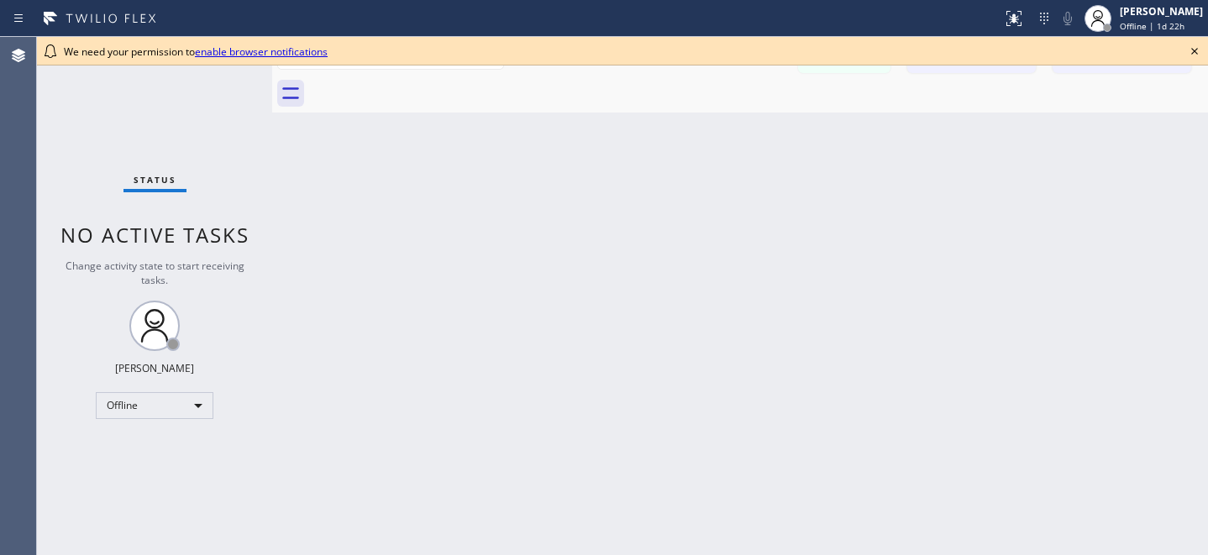
click at [1201, 50] on icon at bounding box center [1194, 51] width 20 height 20
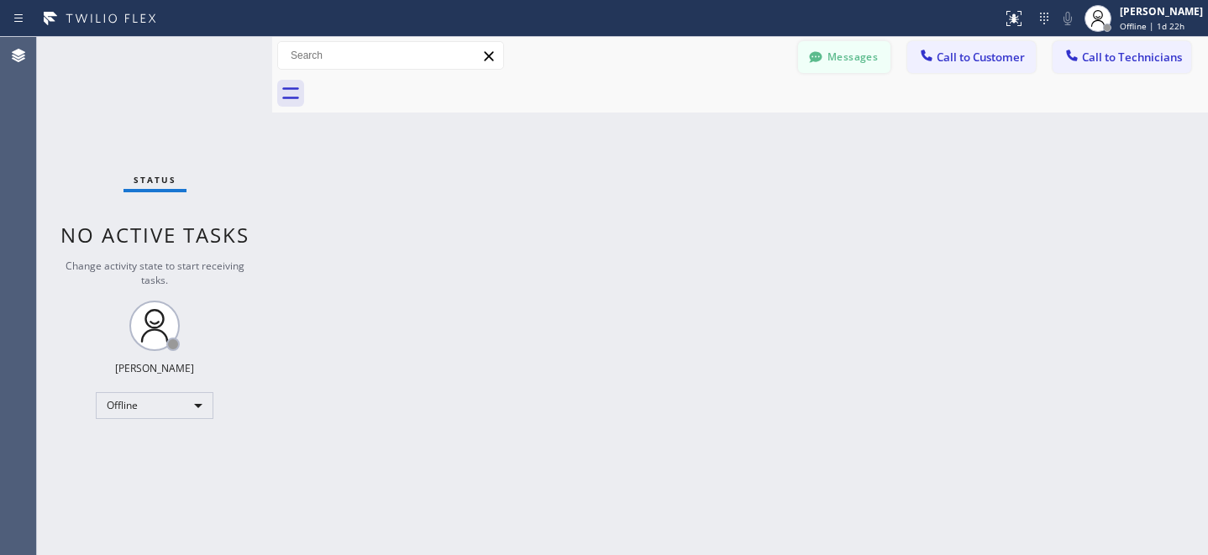
click at [853, 41] on button "Messages" at bounding box center [844, 57] width 92 height 32
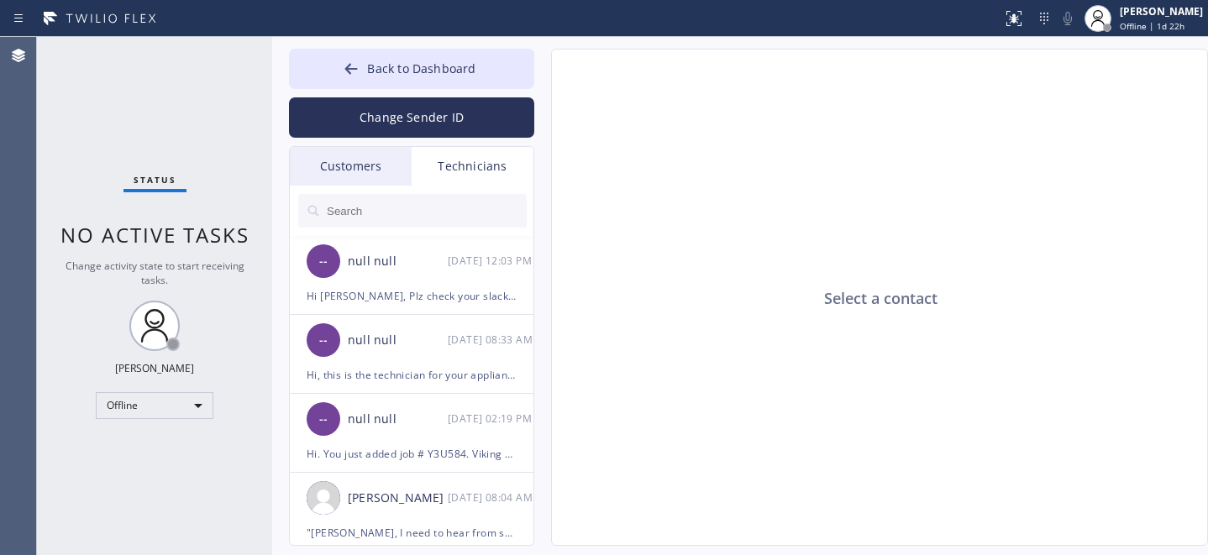
click at [328, 161] on div "Customers" at bounding box center [351, 166] width 122 height 39
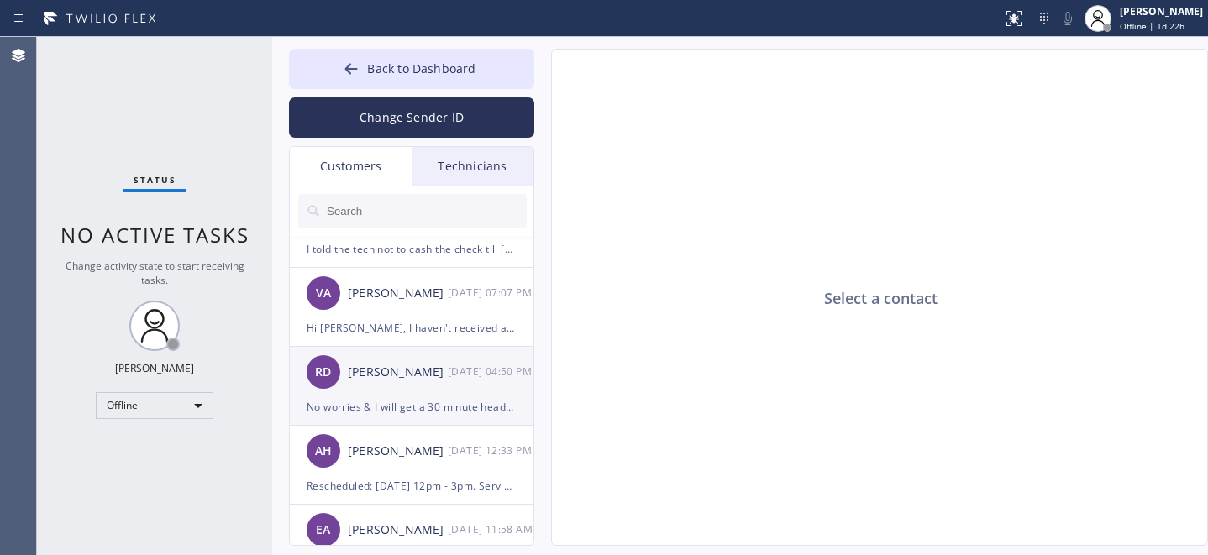
scroll to position [131, 0]
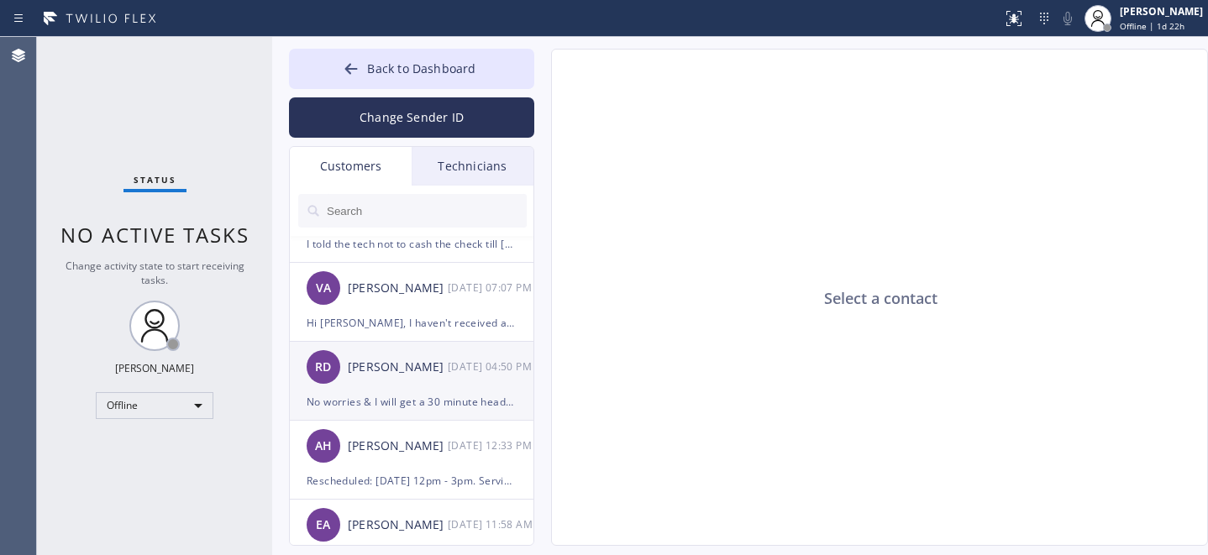
click at [401, 401] on div "No worries & I will get a 30 minute heads up before the tech arrives right?" at bounding box center [412, 401] width 210 height 19
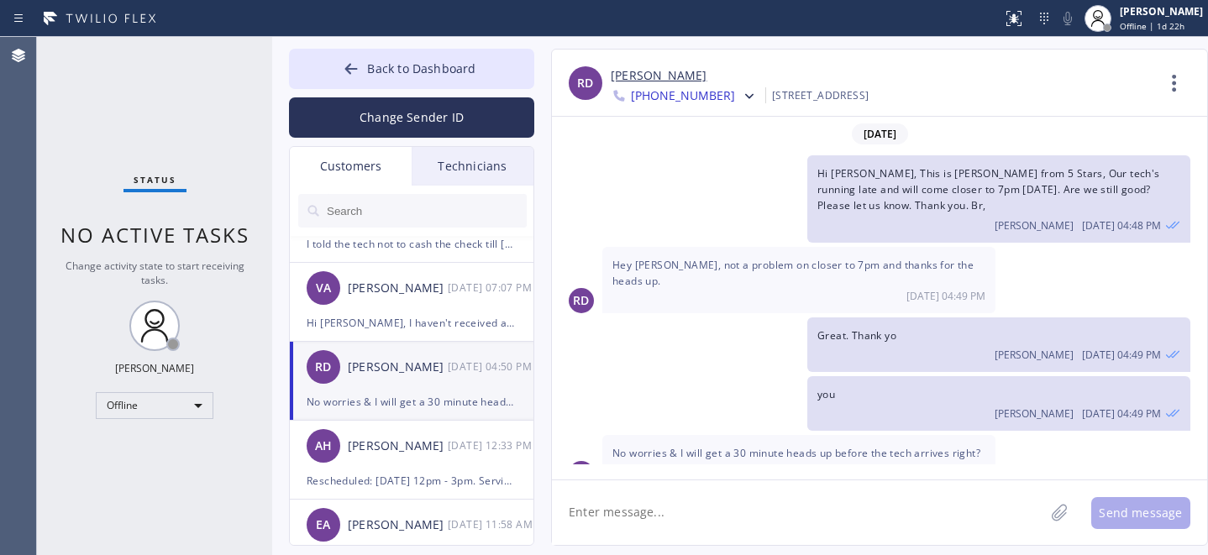
scroll to position [7, 0]
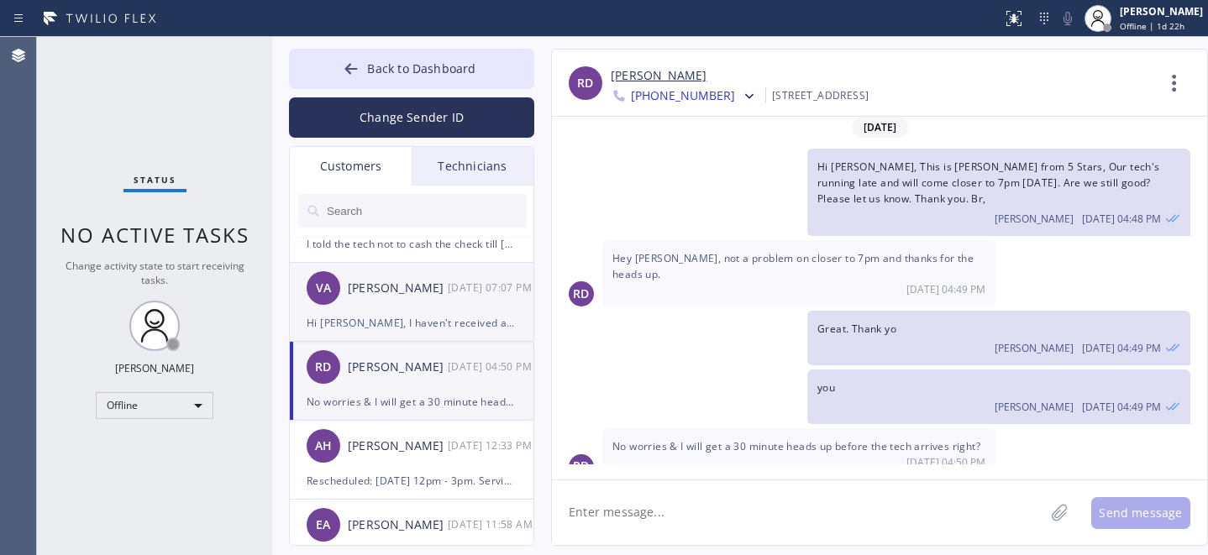
click at [399, 307] on div "VA [PERSON_NAME] [DATE] 07:07 PM" at bounding box center [412, 288] width 245 height 50
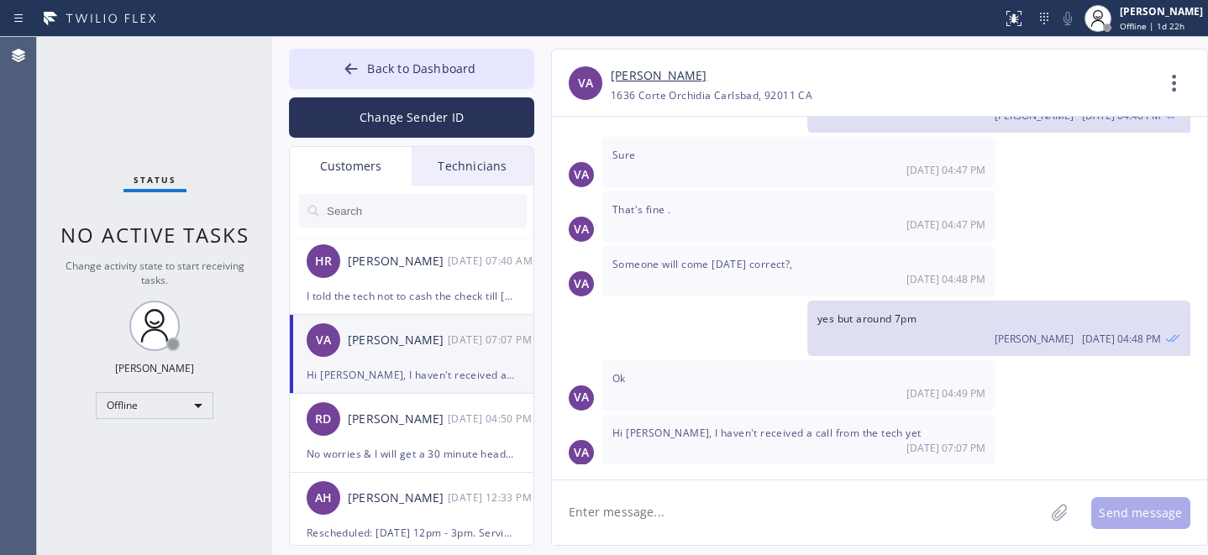
scroll to position [50, 0]
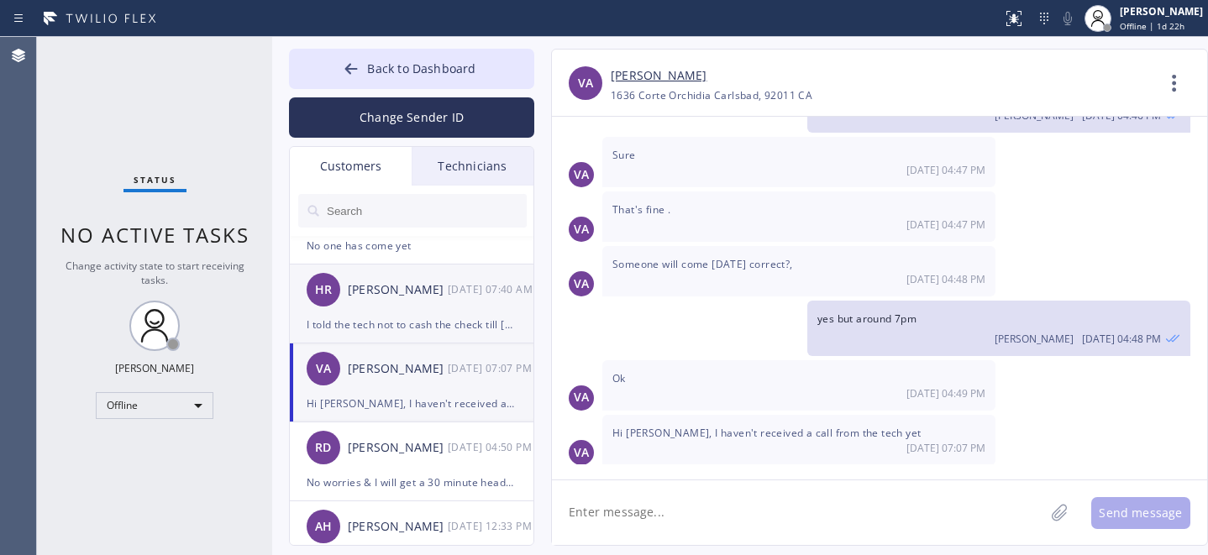
click at [425, 315] on div "I told the tech not to cash the check till [DATE]. It was dated for the 11. Now…" at bounding box center [412, 324] width 210 height 19
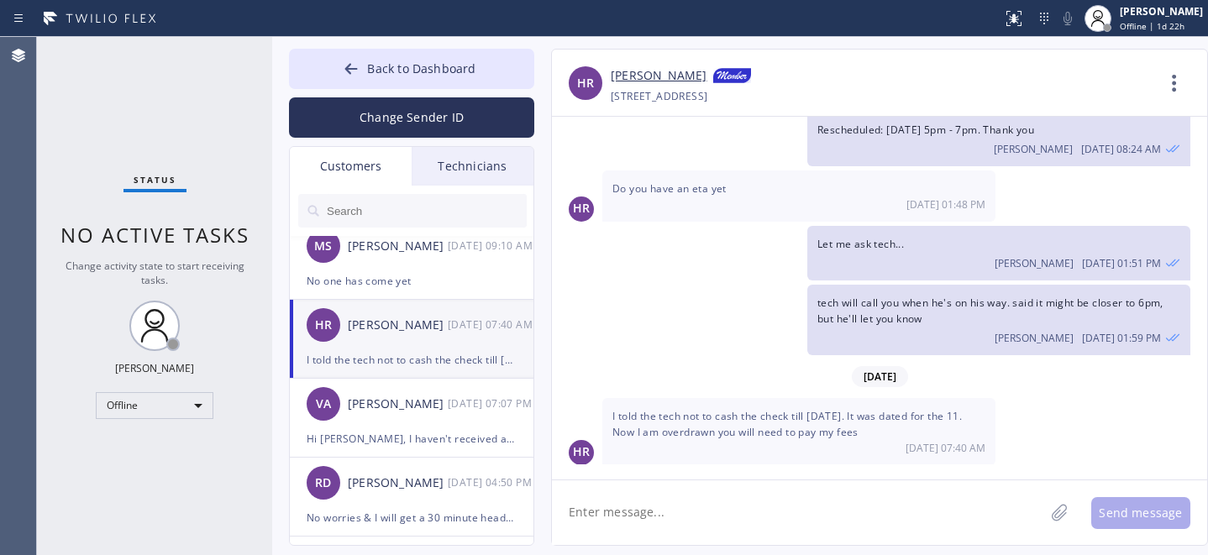
scroll to position [0, 0]
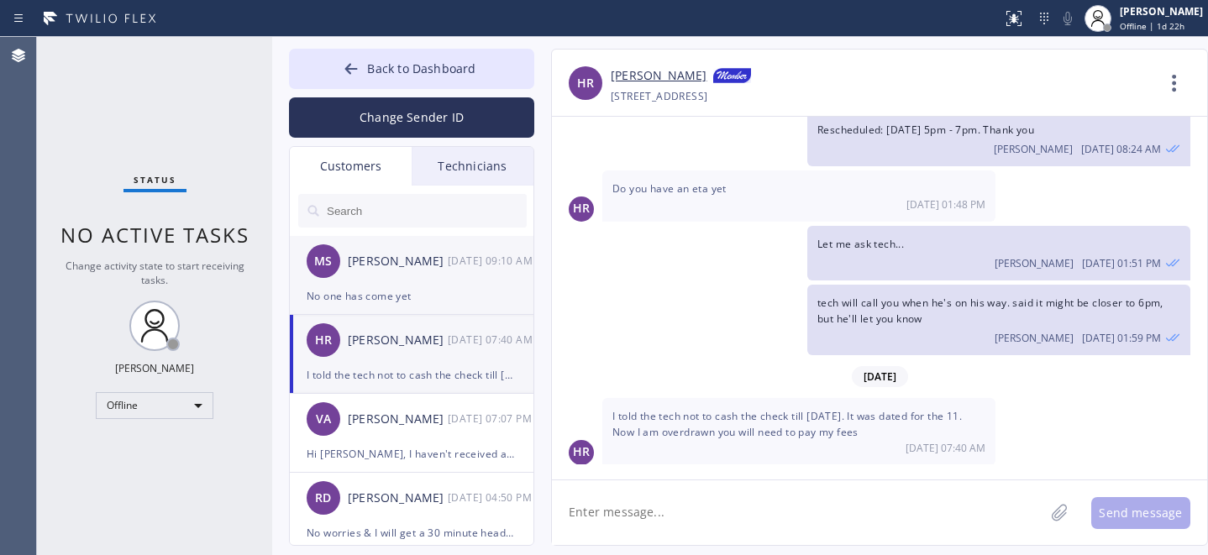
click at [419, 287] on div "No one has come yet" at bounding box center [412, 295] width 210 height 19
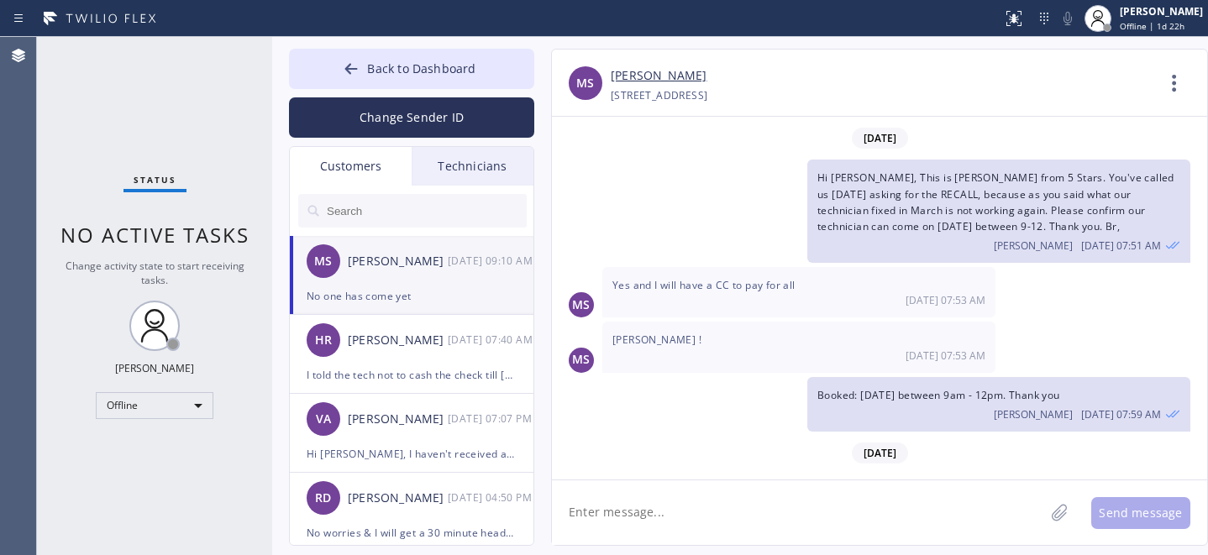
scroll to position [250, 0]
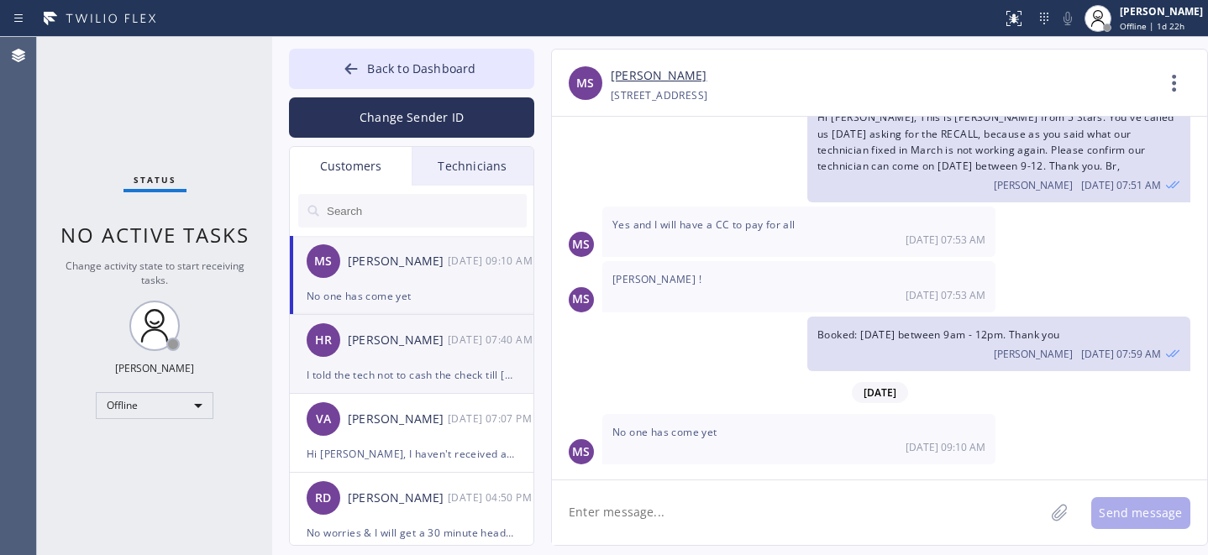
click at [432, 343] on div "[PERSON_NAME]" at bounding box center [398, 340] width 100 height 19
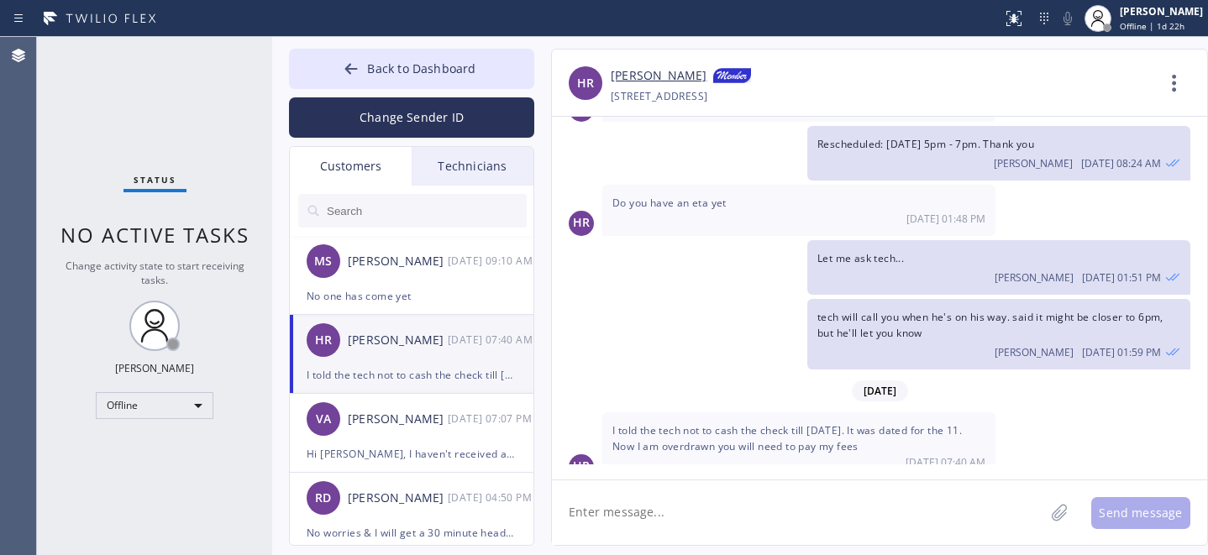
scroll to position [265, 0]
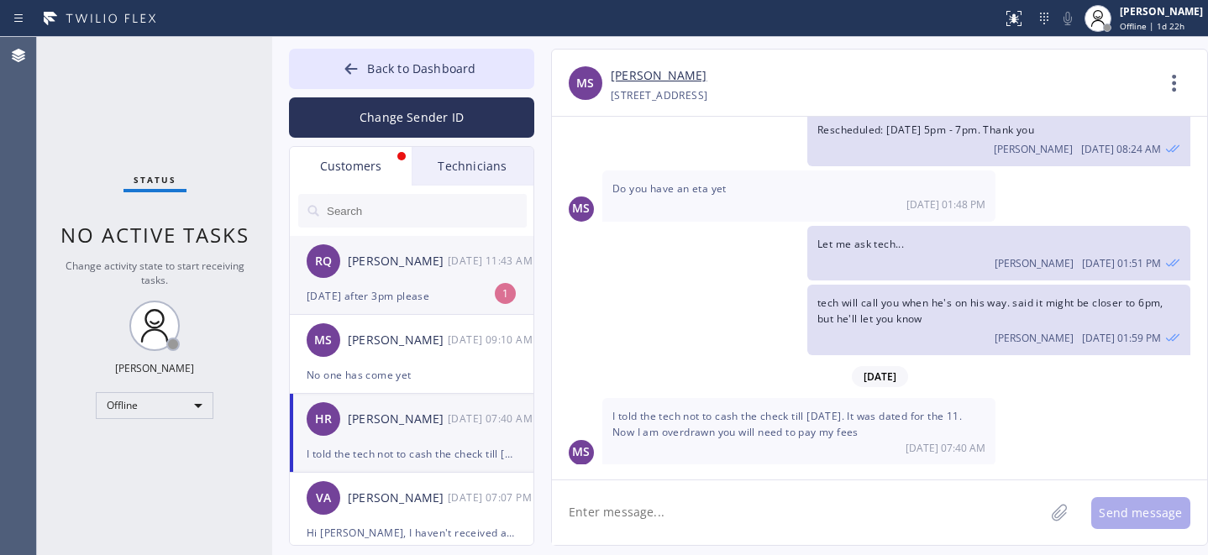
click at [436, 285] on div "RQ [PERSON_NAME] [DATE] 11:43 AM" at bounding box center [412, 261] width 245 height 50
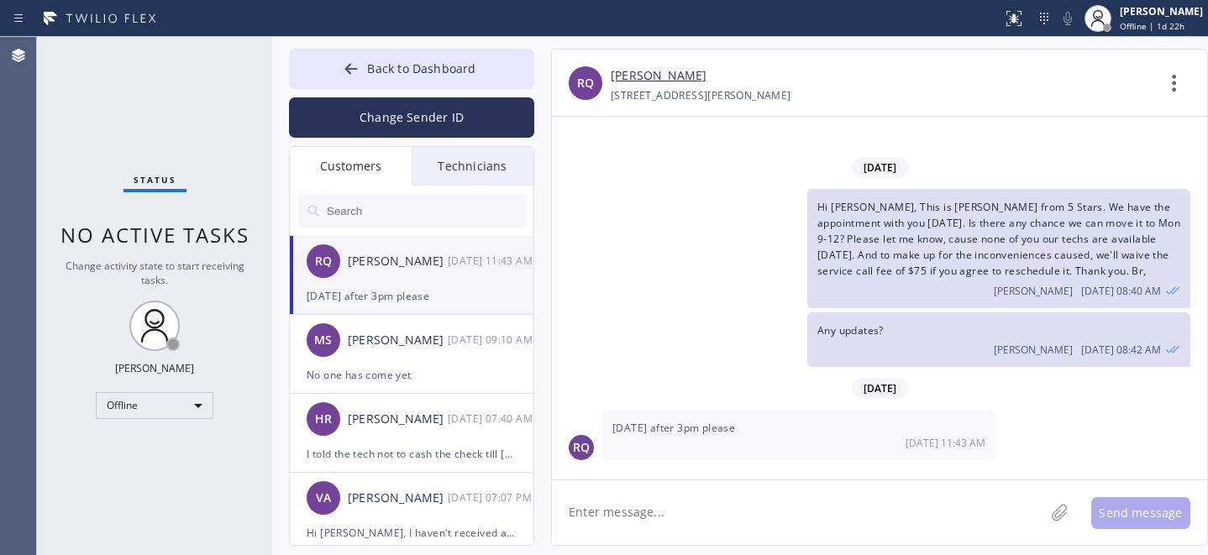
scroll to position [0, 0]
click at [736, 532] on textarea at bounding box center [798, 512] width 492 height 65
paste textarea "[DATE] 3pm - 6pm"
type textarea "Rescheduled: [DATE] 3pm - 6pm. Hope it'll work. Thx"
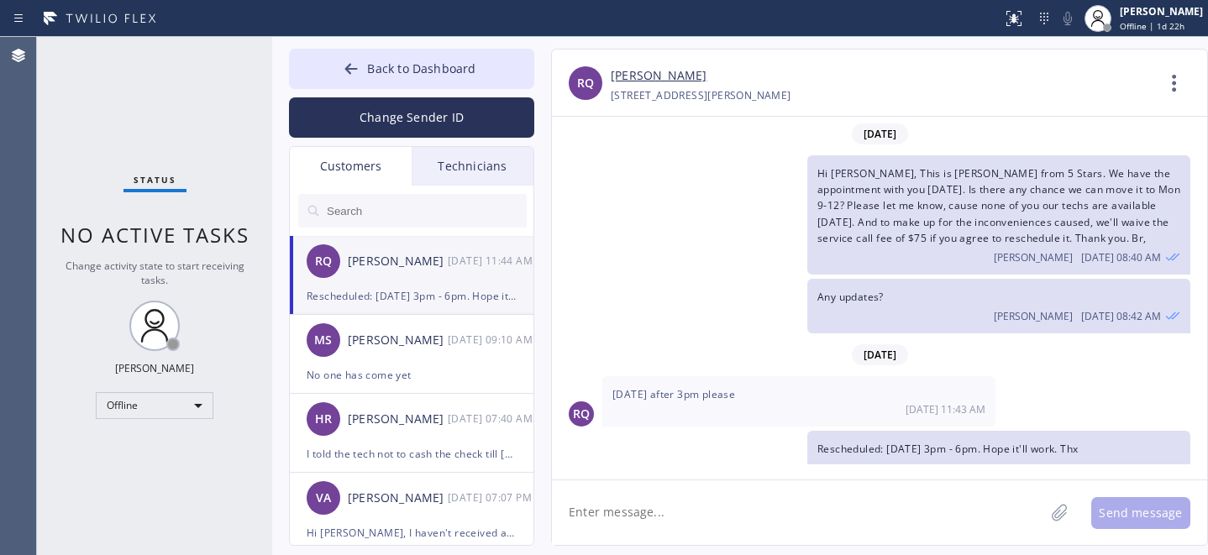
scroll to position [23, 0]
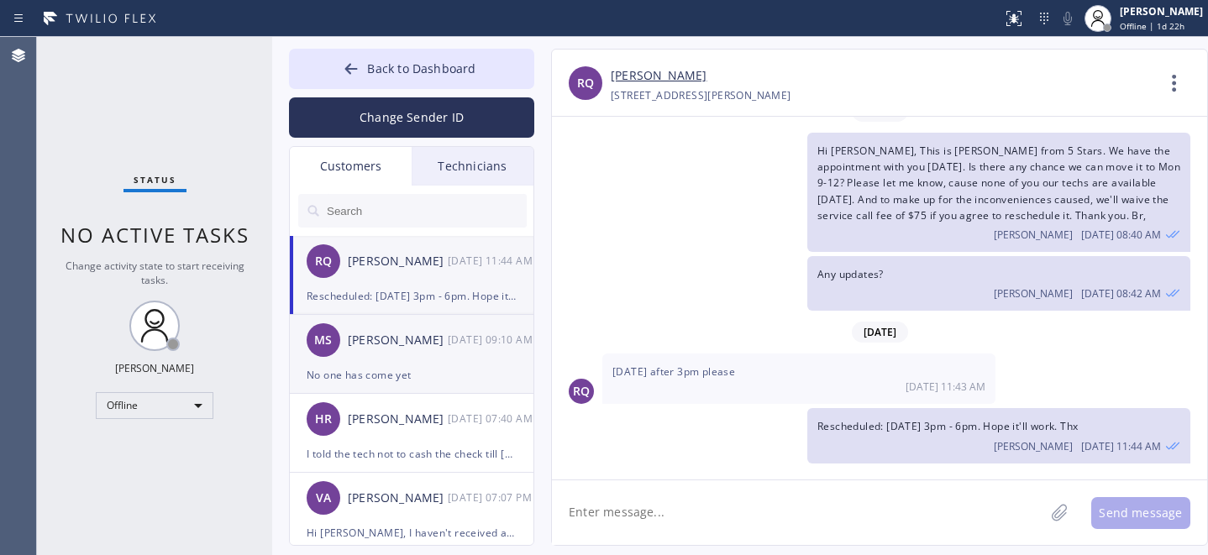
click at [383, 359] on div "[PERSON_NAME] [DATE] 09:10 AM" at bounding box center [412, 340] width 245 height 50
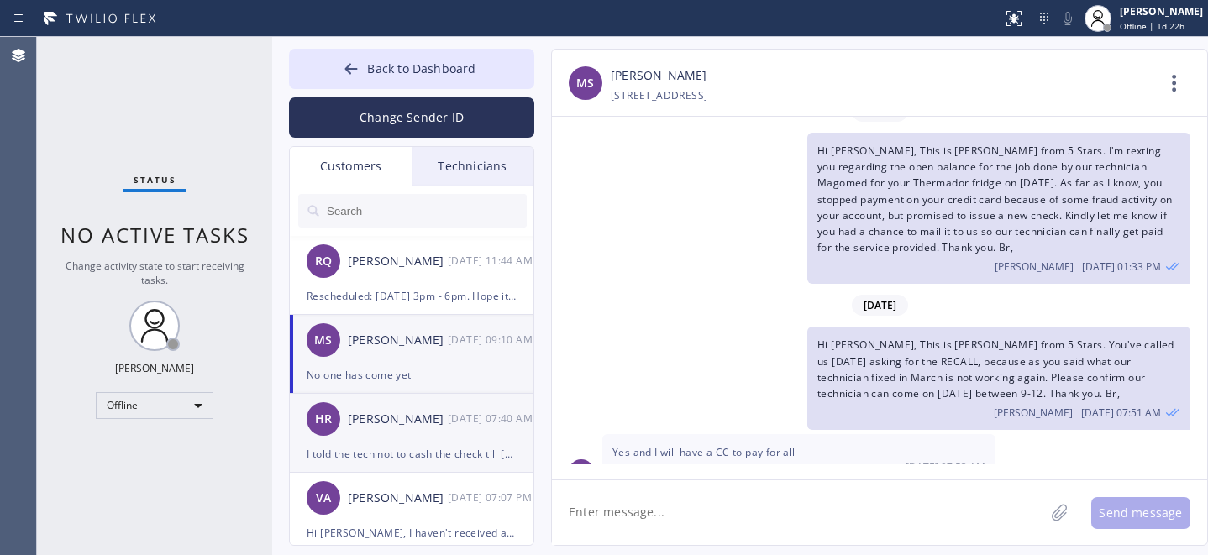
scroll to position [250, 0]
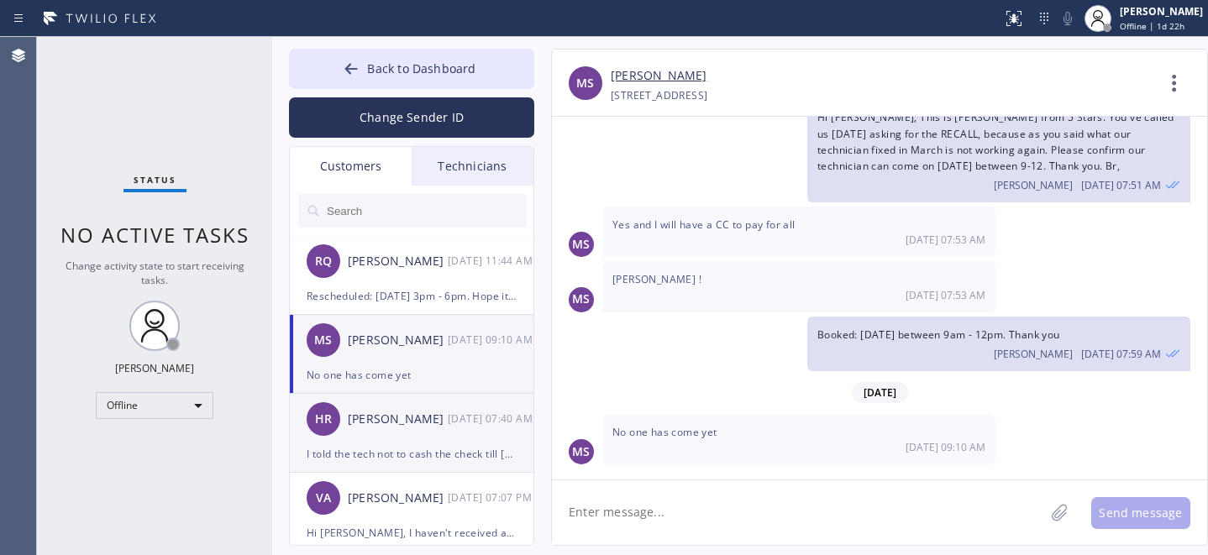
click at [438, 439] on div "HR [PERSON_NAME] [DATE] 07:40 AM" at bounding box center [412, 419] width 245 height 50
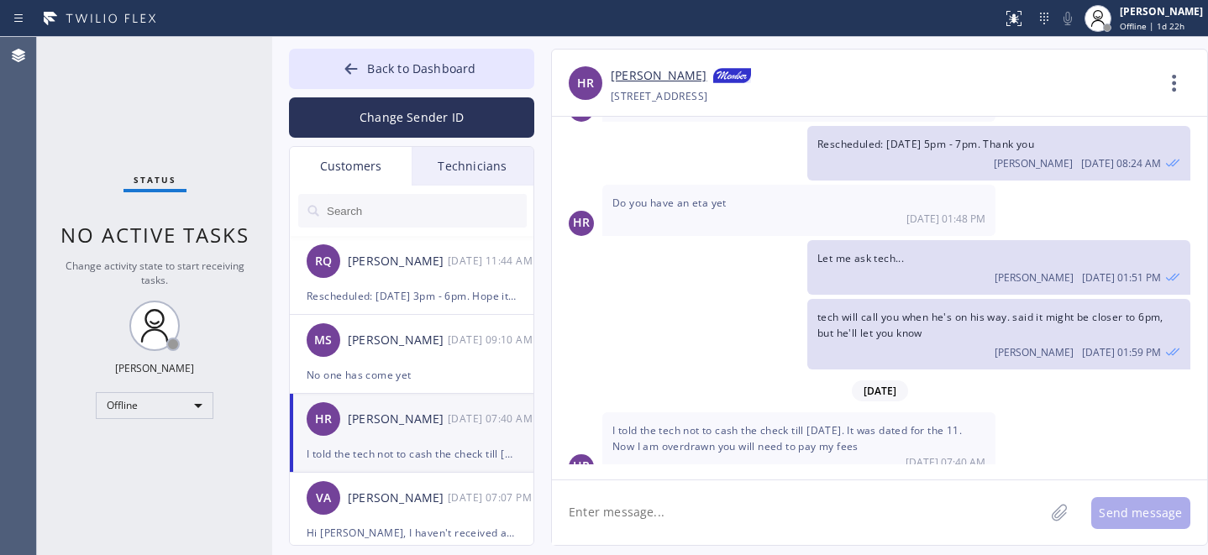
scroll to position [265, 0]
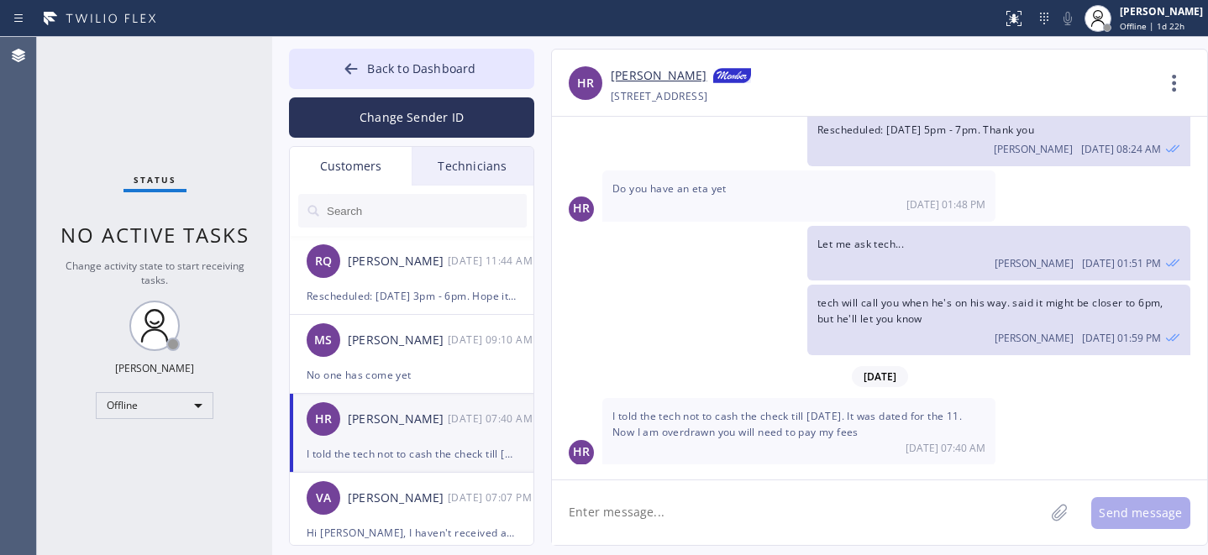
click at [689, 430] on span "I told the tech not to cash the check till [DATE]. It was dated for the 11. Now…" at bounding box center [786, 424] width 349 height 30
click at [688, 430] on span "I told the tech not to cash the check till [DATE]. It was dated for the 11. Now…" at bounding box center [786, 424] width 349 height 30
copy span "overdrawn"
click at [422, 365] on div "No one has come yet" at bounding box center [412, 374] width 210 height 19
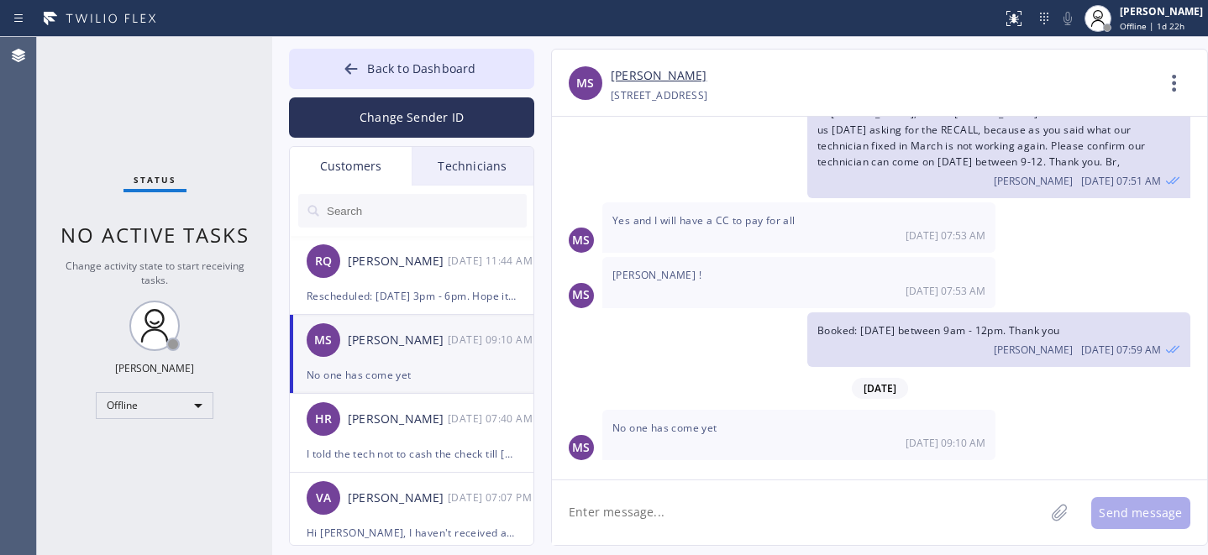
scroll to position [250, 0]
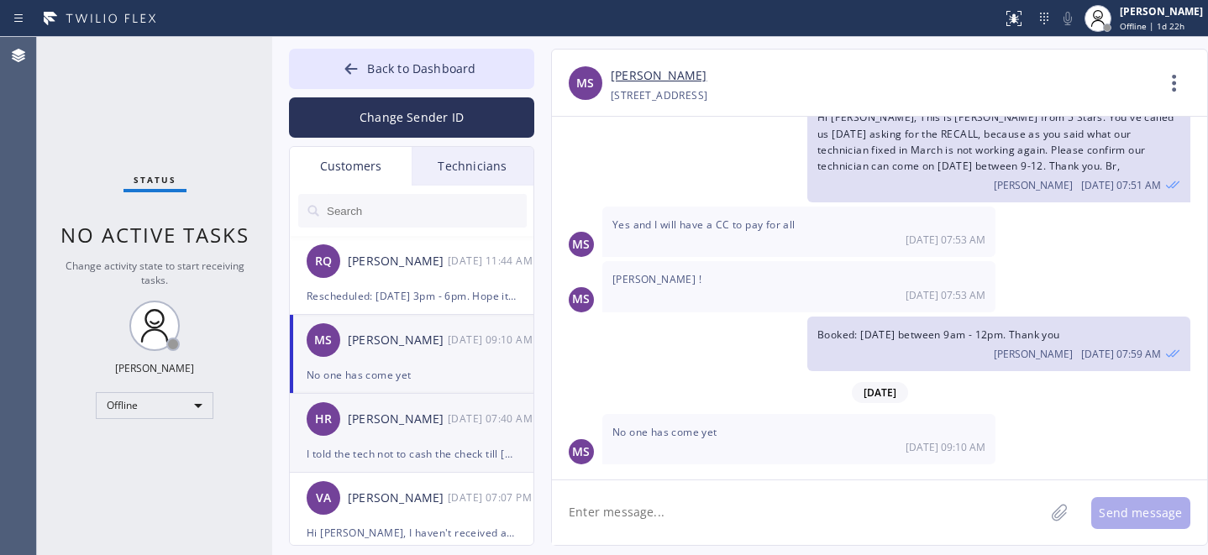
click at [428, 427] on div "[PERSON_NAME]" at bounding box center [398, 419] width 100 height 19
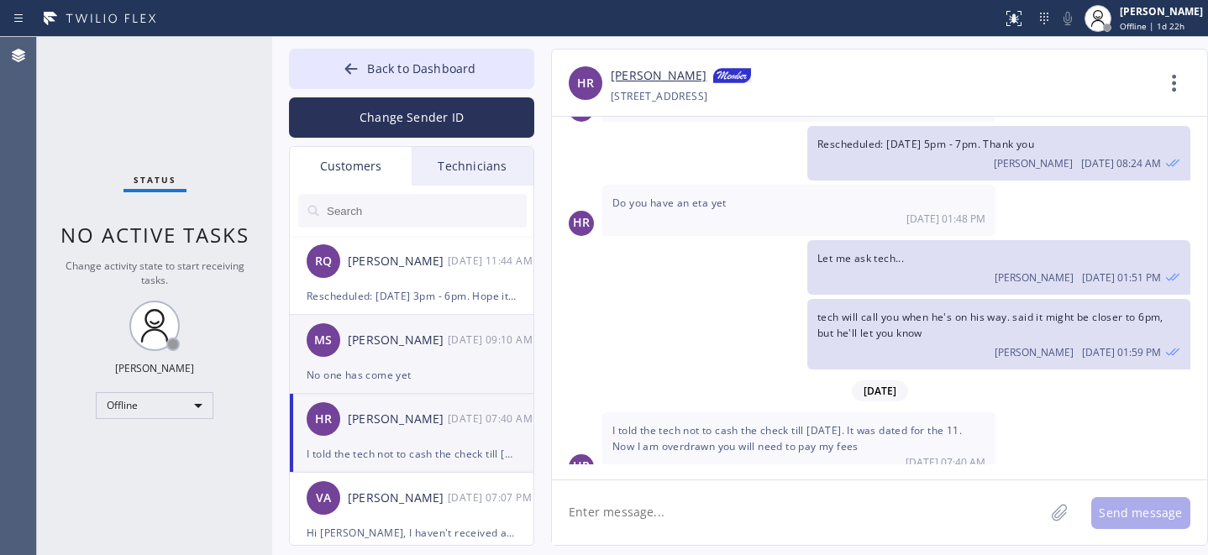
scroll to position [265, 0]
